Goal: Task Accomplishment & Management: Manage account settings

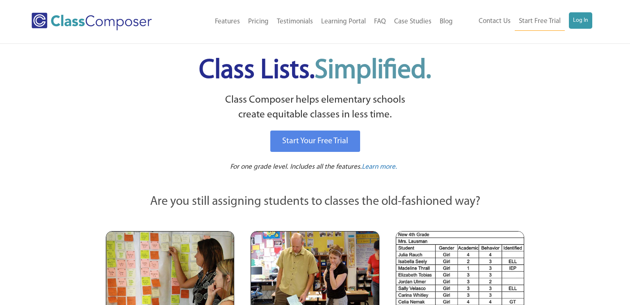
click at [102, 94] on div "Class Lists. Simplified. Class Composer helps elementary schools create equitab…" at bounding box center [314, 110] width 437 height 132
click at [586, 17] on link "Log In" at bounding box center [580, 20] width 23 height 16
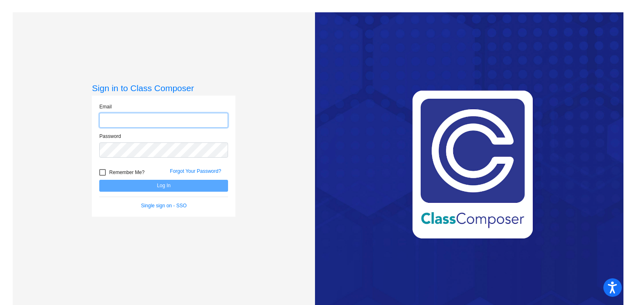
type input "[EMAIL_ADDRESS][DOMAIN_NAME]"
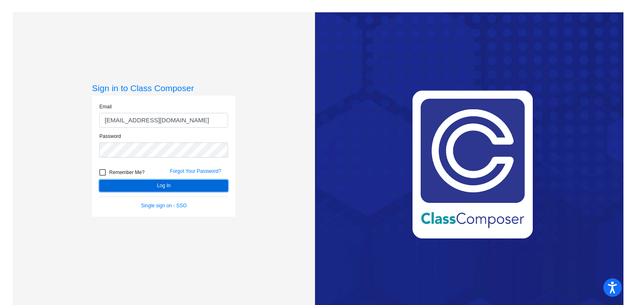
click at [140, 182] on button "Log In" at bounding box center [163, 186] width 129 height 12
